Goal: Find specific page/section: Find specific page/section

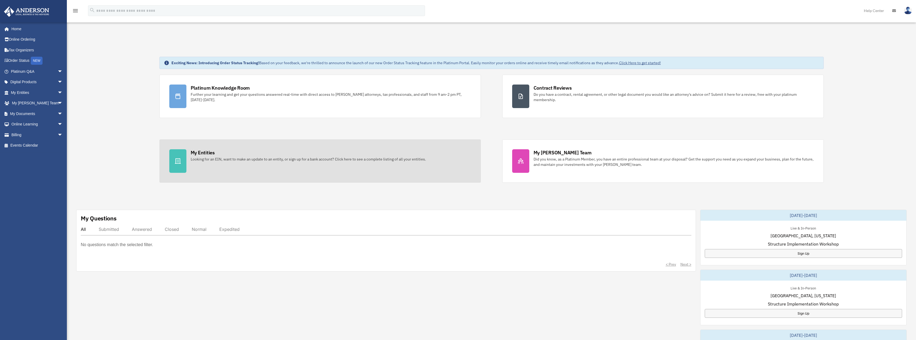
click at [214, 156] on div "Looking for an EIN, want to make an update to an entity, or sign up for a bank …" at bounding box center [308, 158] width 235 height 5
click at [183, 159] on div at bounding box center [177, 161] width 17 height 24
click at [202, 153] on div "My Entities" at bounding box center [203, 152] width 24 height 7
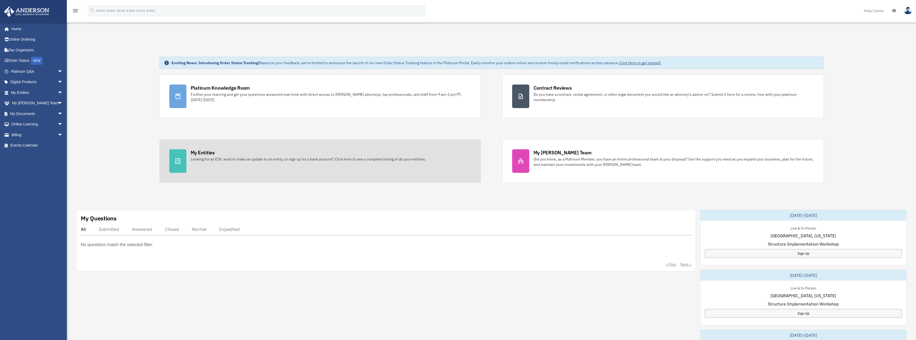
click at [208, 160] on div "Looking for an EIN, want to make an update to an entity, or sign up for a bank …" at bounding box center [308, 158] width 235 height 5
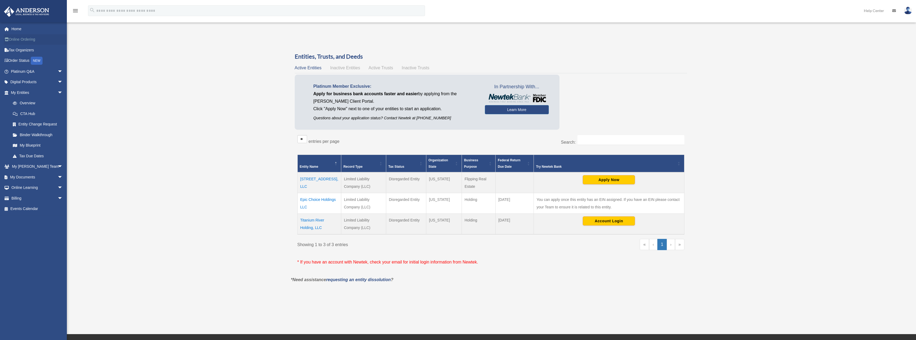
click at [17, 39] on link "Online Ordering" at bounding box center [37, 39] width 67 height 11
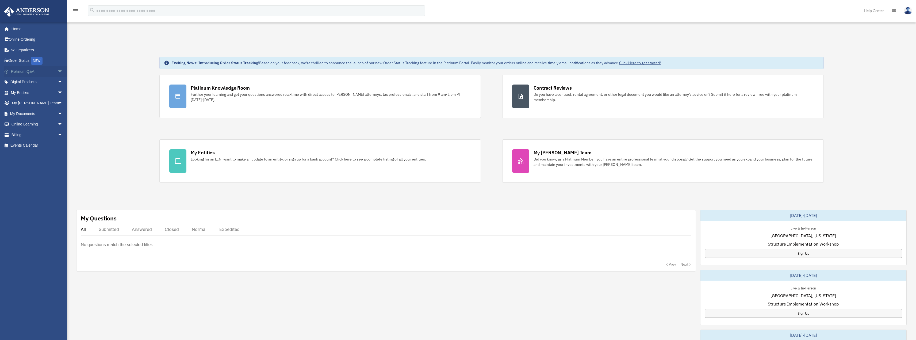
click at [57, 70] on span "arrow_drop_down" at bounding box center [62, 71] width 11 height 11
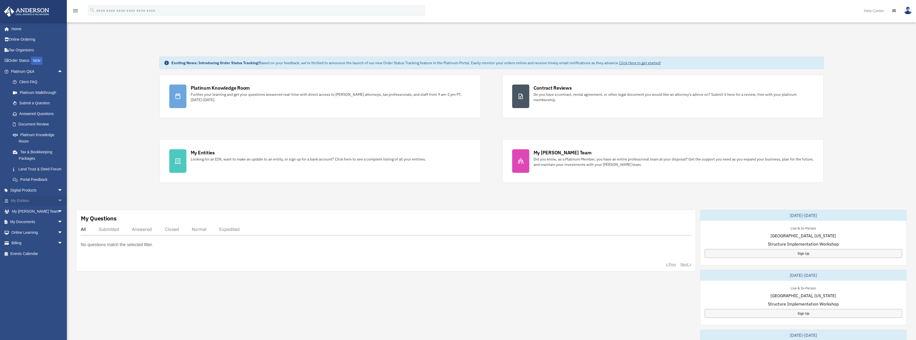
click at [57, 206] on span "arrow_drop_down" at bounding box center [62, 200] width 11 height 11
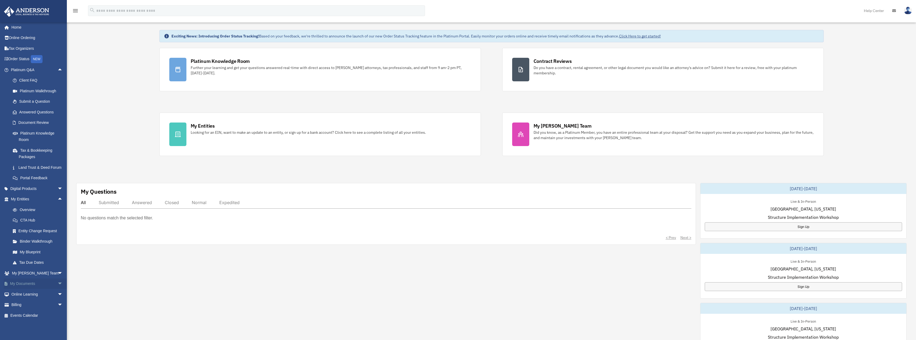
click at [57, 283] on span "arrow_drop_down" at bounding box center [62, 283] width 11 height 11
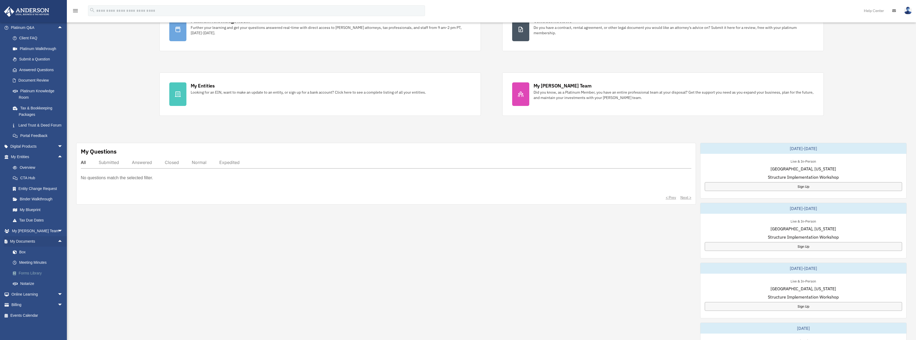
scroll to position [80, 0]
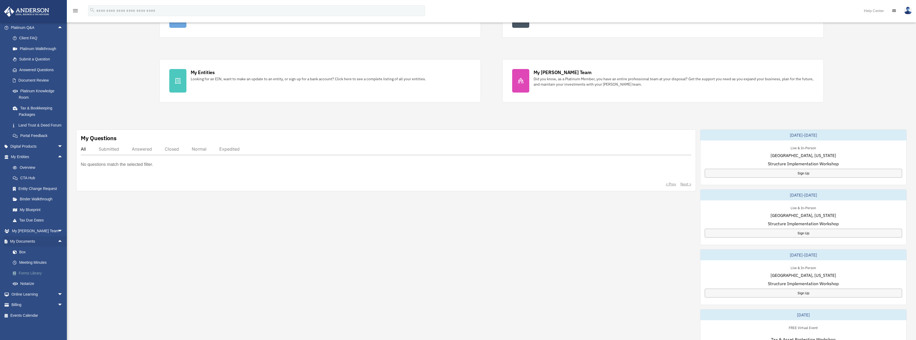
click at [39, 273] on link "Forms Library" at bounding box center [38, 273] width 63 height 11
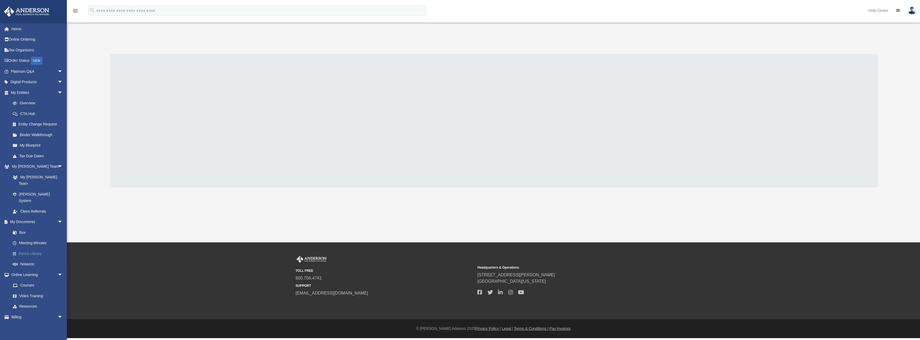
click at [32, 248] on link "Forms Library" at bounding box center [38, 253] width 63 height 11
click at [34, 248] on link "Forms Library" at bounding box center [38, 253] width 63 height 11
click at [57, 82] on span "arrow_drop_down" at bounding box center [62, 82] width 11 height 11
click at [30, 106] on div "Business Credit Optimizer" at bounding box center [41, 103] width 45 height 7
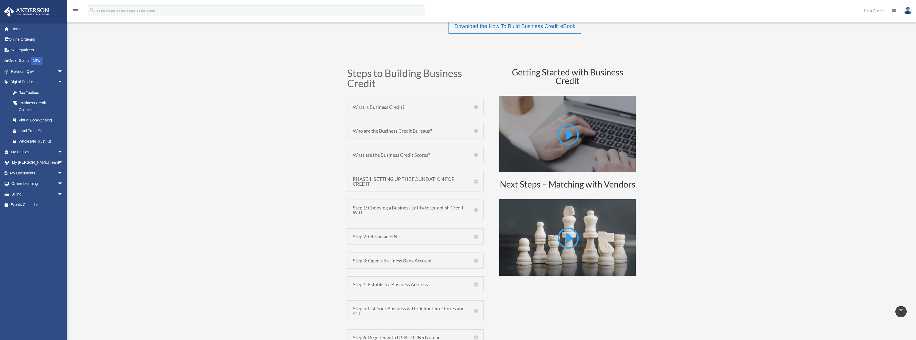
scroll to position [321, 0]
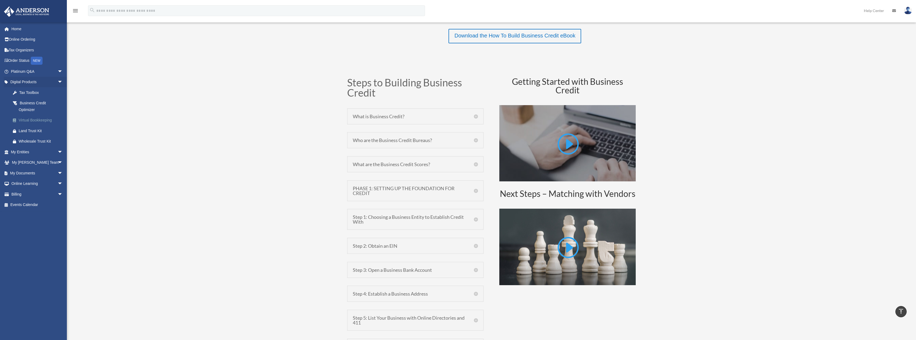
click at [30, 120] on div "Virtual Bookkeeping" at bounding box center [41, 120] width 45 height 7
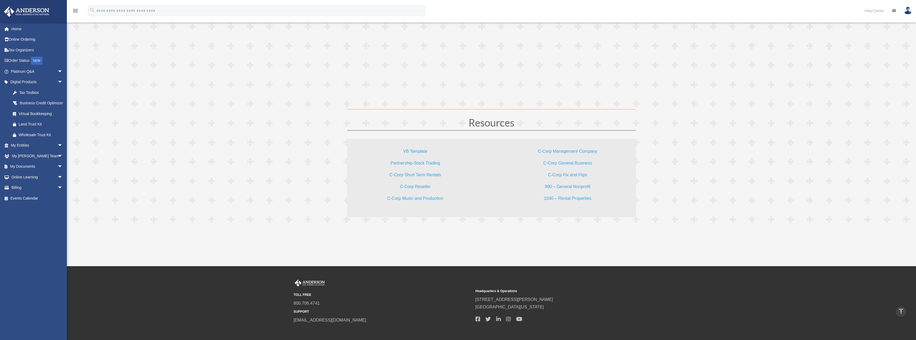
scroll to position [1576, 0]
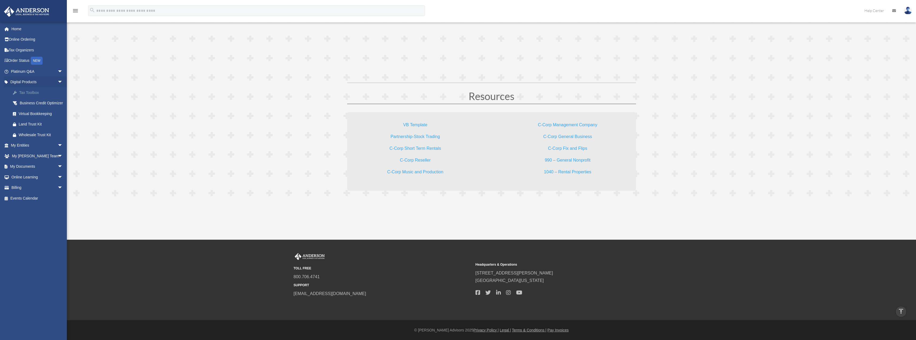
click at [34, 93] on div "Tax Toolbox" at bounding box center [41, 92] width 45 height 7
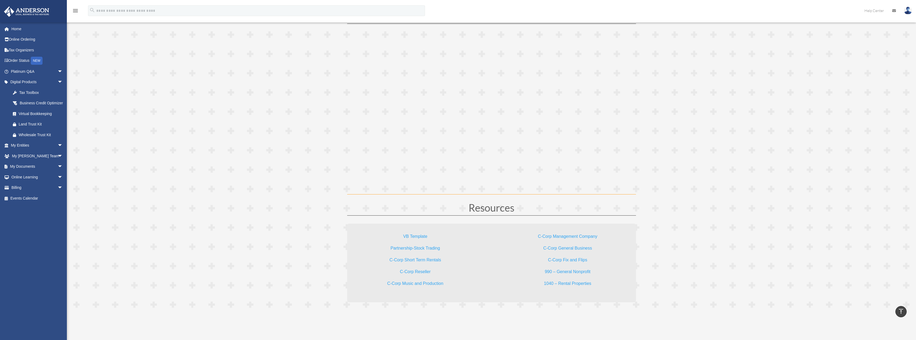
scroll to position [1388, 0]
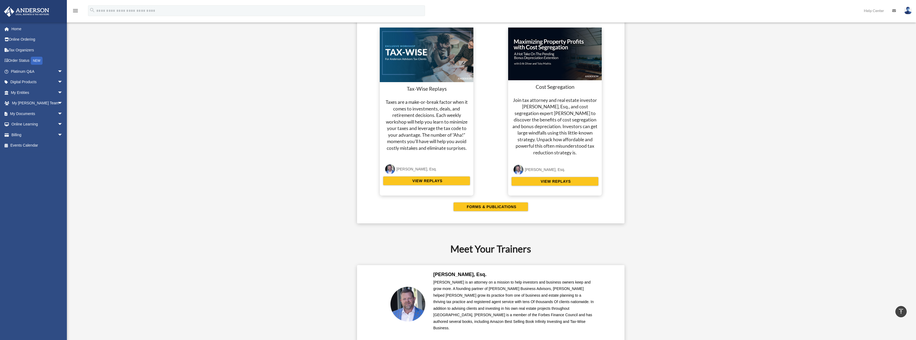
scroll to position [989, 0]
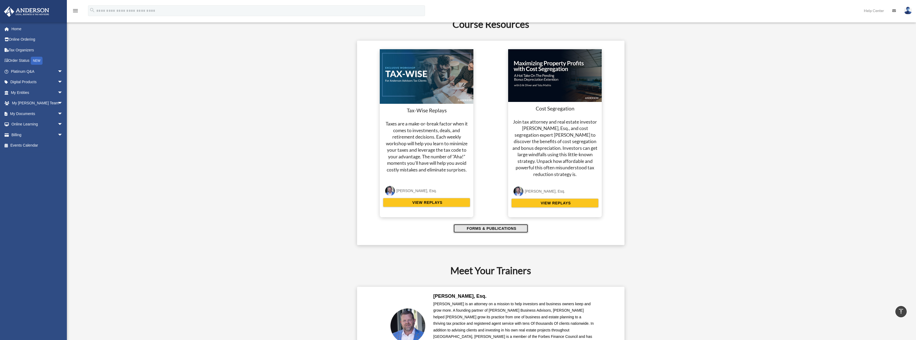
click at [508, 228] on span "FORMS & PUBLICATIONS" at bounding box center [490, 228] width 51 height 5
